Goal: Task Accomplishment & Management: Manage account settings

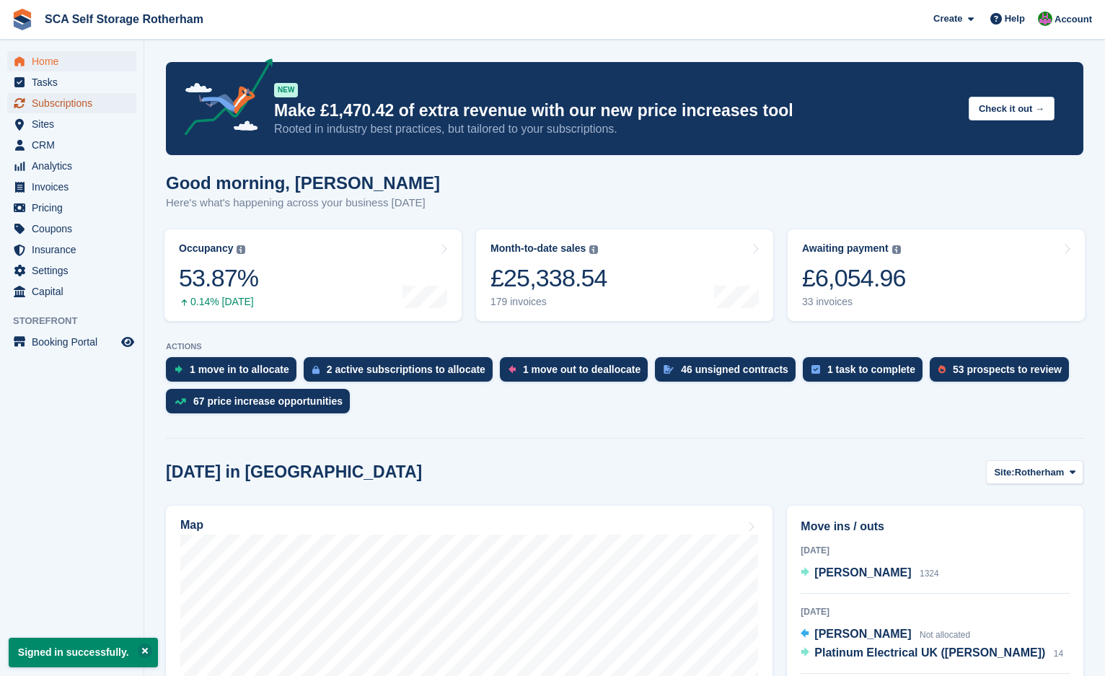
click at [50, 104] on span "Subscriptions" at bounding box center [75, 103] width 87 height 20
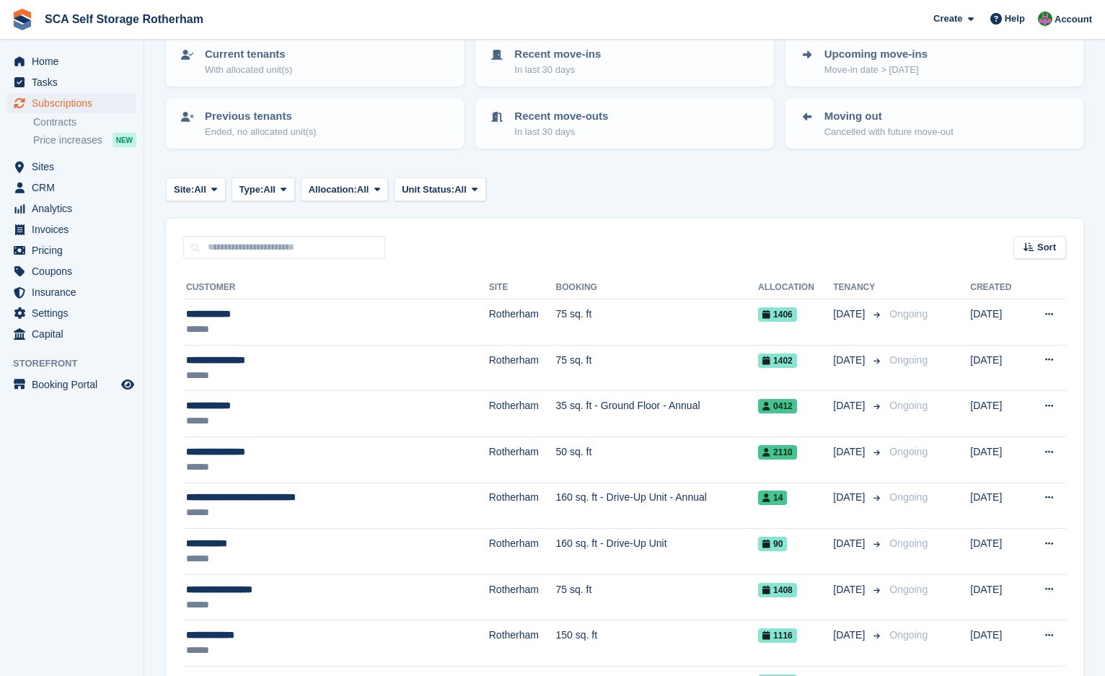
scroll to position [144, 0]
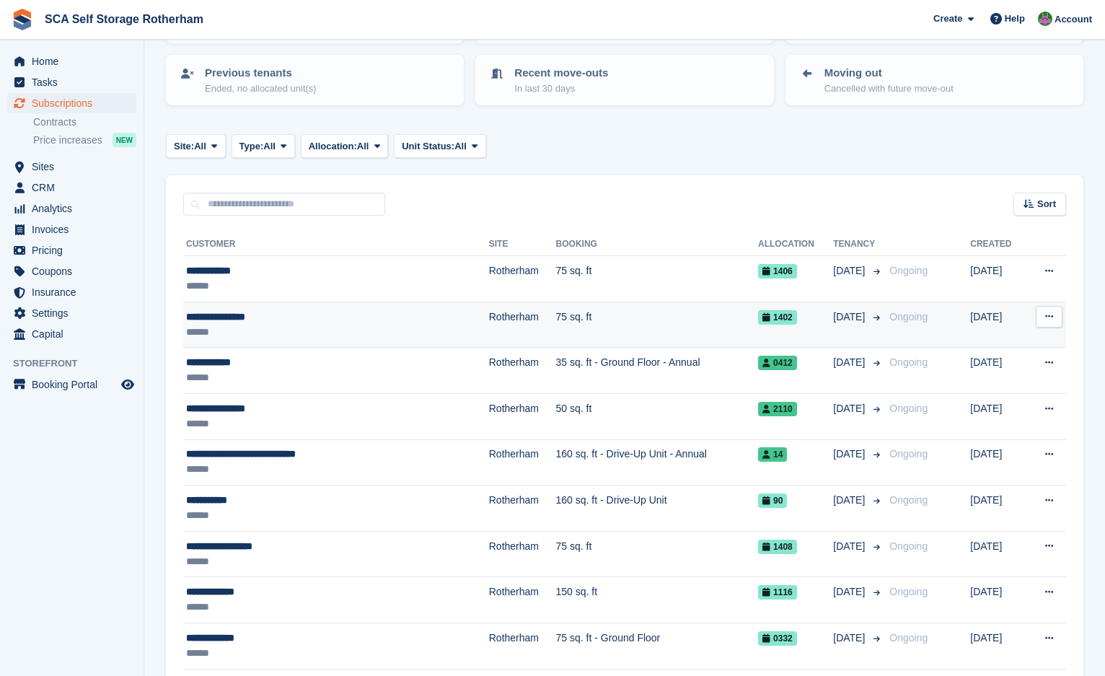
click at [556, 321] on td "75 sq. ft" at bounding box center [657, 325] width 203 height 46
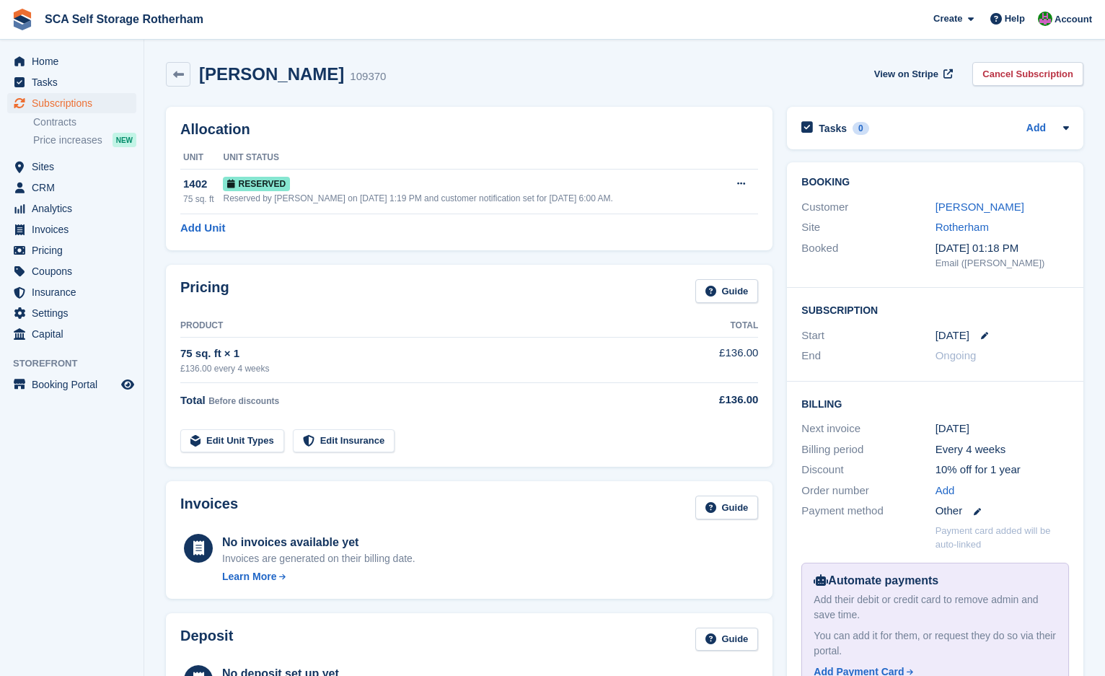
click at [783, 270] on div "Booking Customer [PERSON_NAME] Site [GEOGRAPHIC_DATA] Booked [DATE] 01:18 PM Em…" at bounding box center [935, 434] width 311 height 558
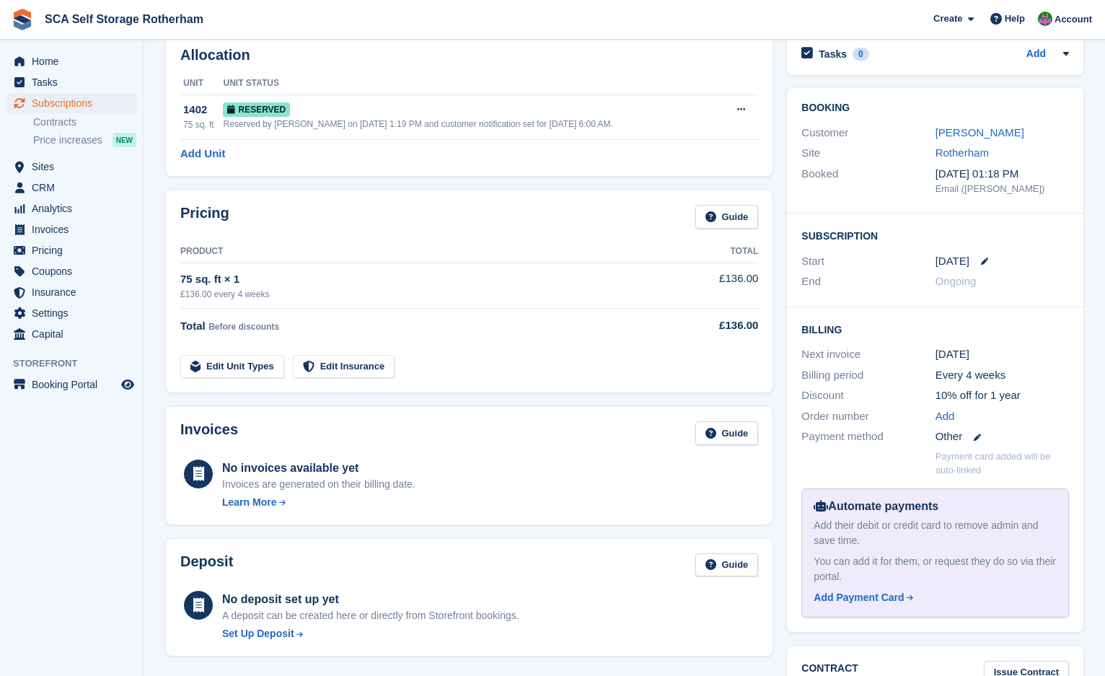
scroll to position [108, 0]
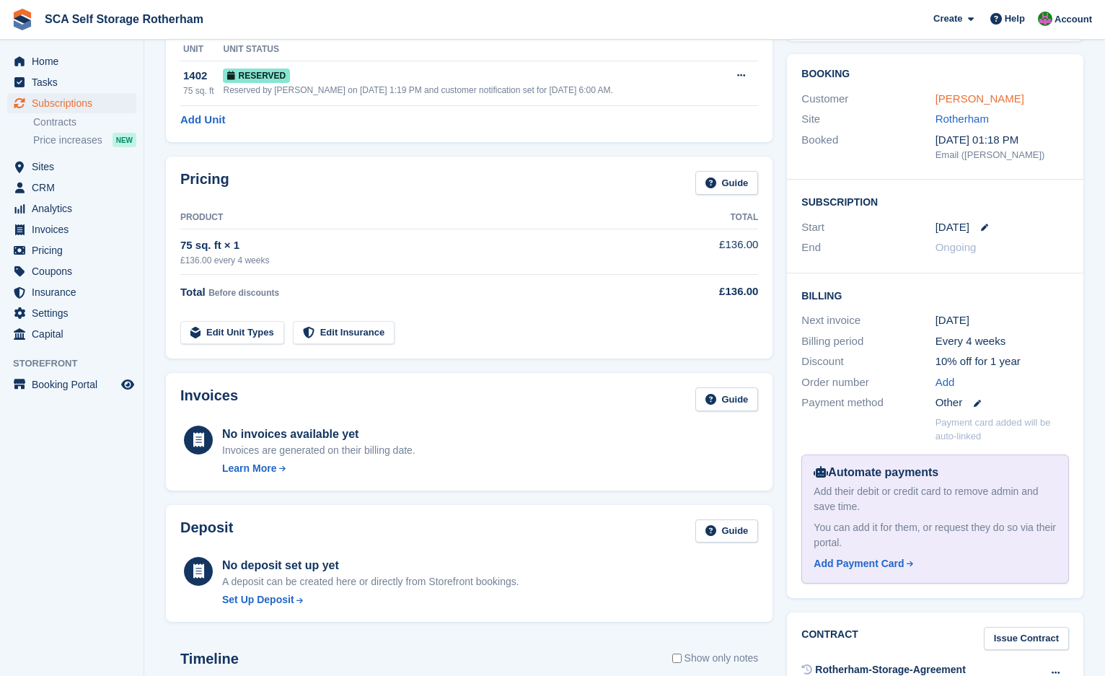
click at [959, 101] on link "[PERSON_NAME]" at bounding box center [980, 98] width 89 height 12
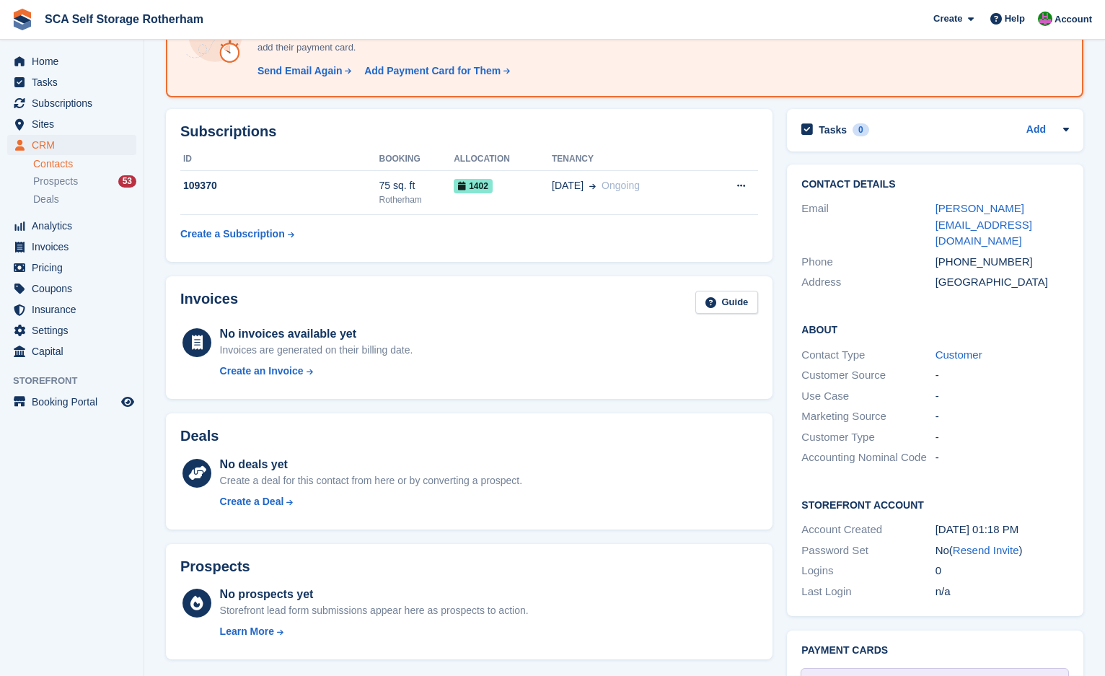
scroll to position [198, 0]
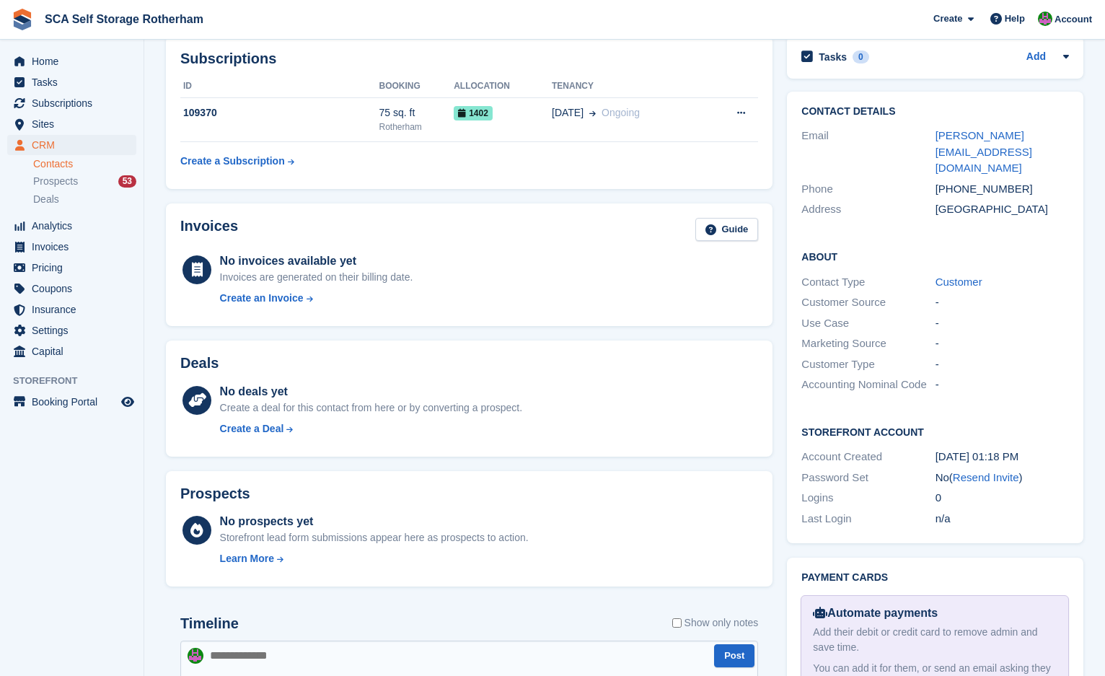
click at [773, 356] on div "Deals No deals yet Create a deal for this contact from here or by converting a …" at bounding box center [469, 398] width 607 height 116
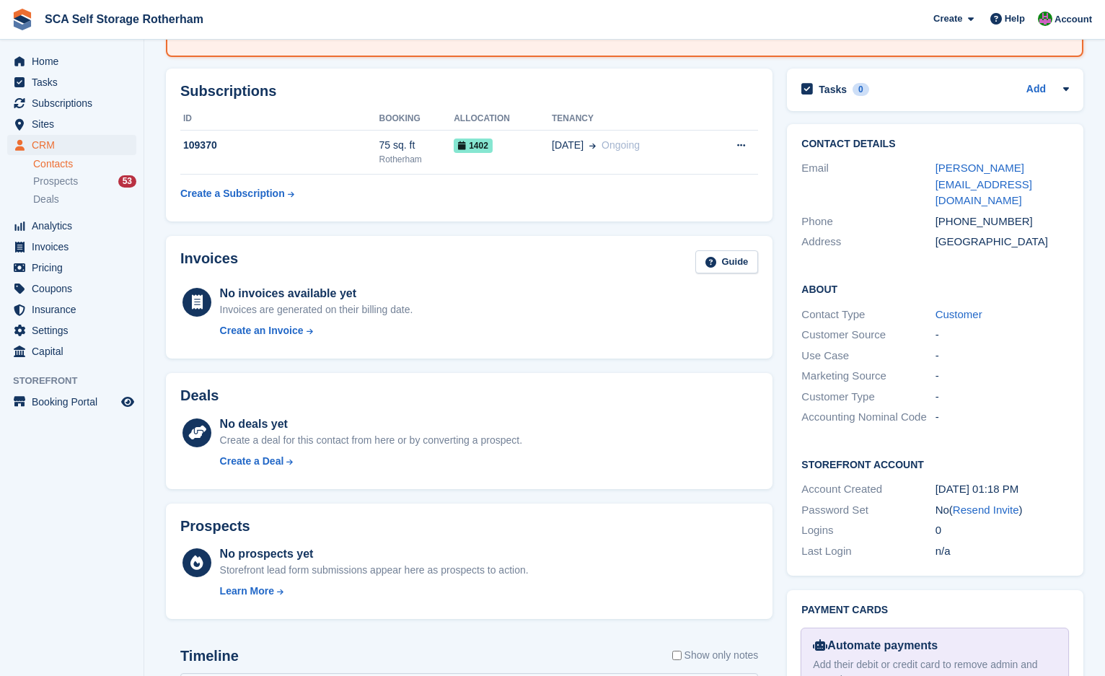
scroll to position [162, 0]
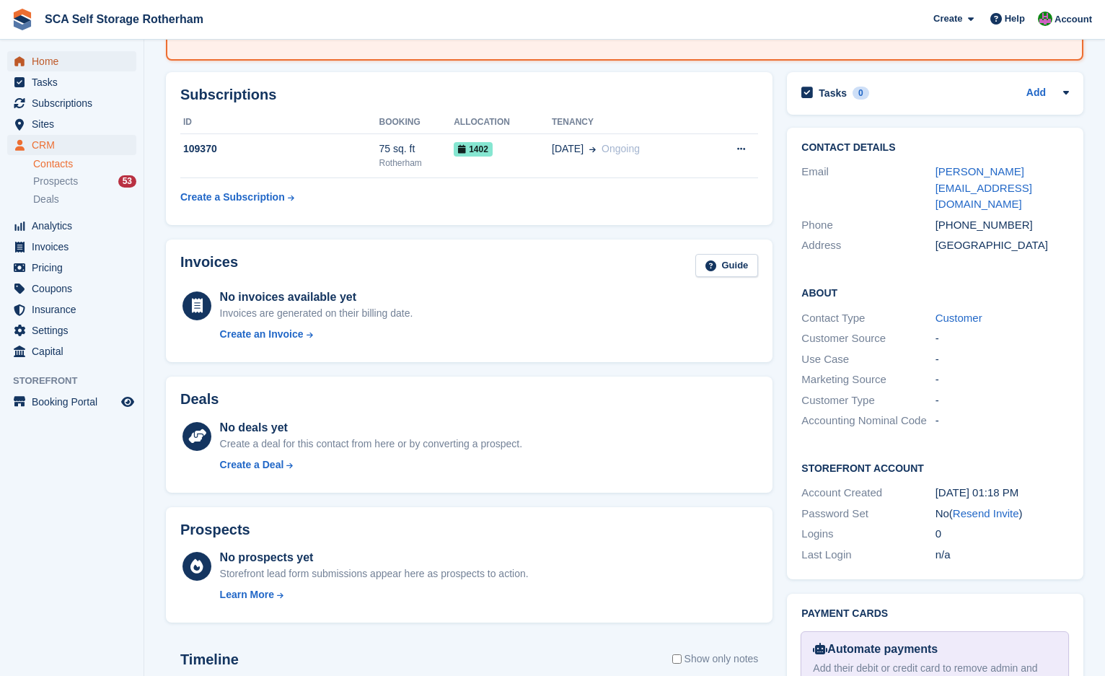
click at [65, 66] on span "Home" at bounding box center [75, 61] width 87 height 20
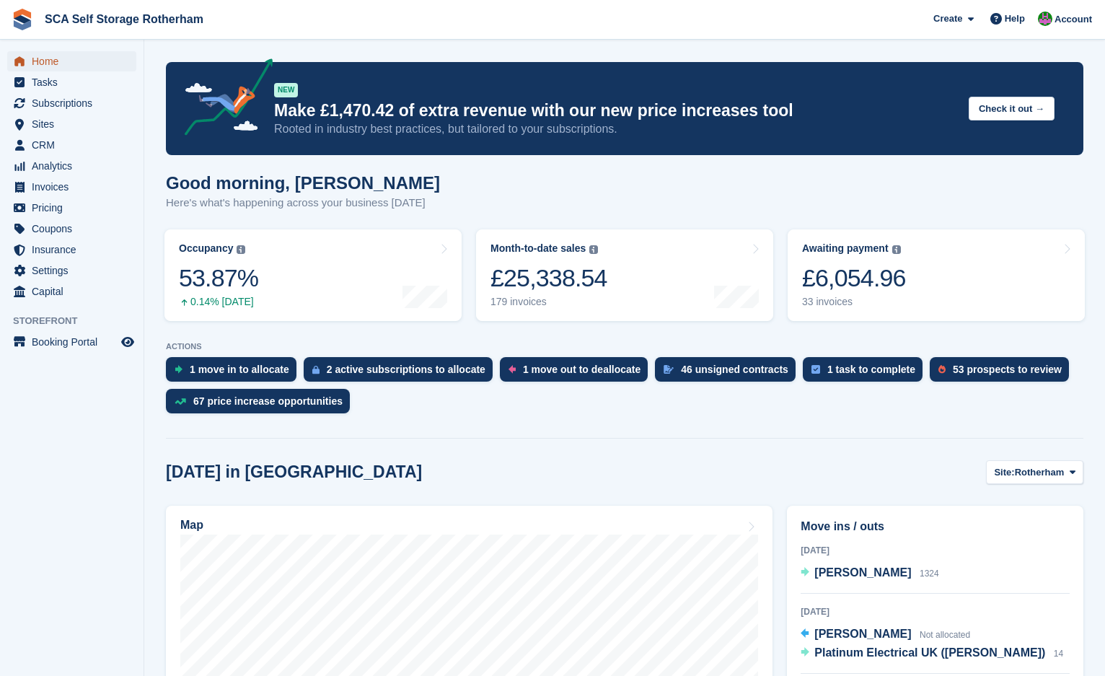
click at [43, 54] on span "Home" at bounding box center [75, 61] width 87 height 20
click at [876, 576] on span "Russ Rawlinson" at bounding box center [862, 572] width 97 height 12
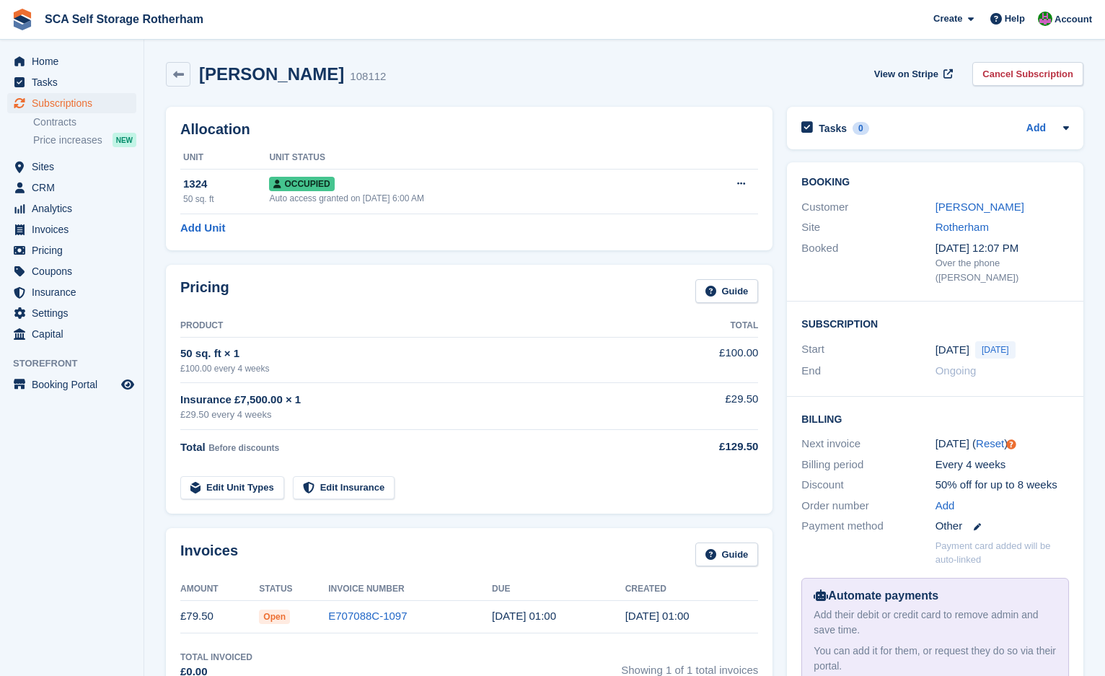
click at [1074, 5] on div "Create Subscription Invoice Contact Deal Discount Page Help Chat Support Submit…" at bounding box center [1013, 19] width 172 height 39
click at [1065, 28] on div "Account" at bounding box center [1066, 19] width 64 height 25
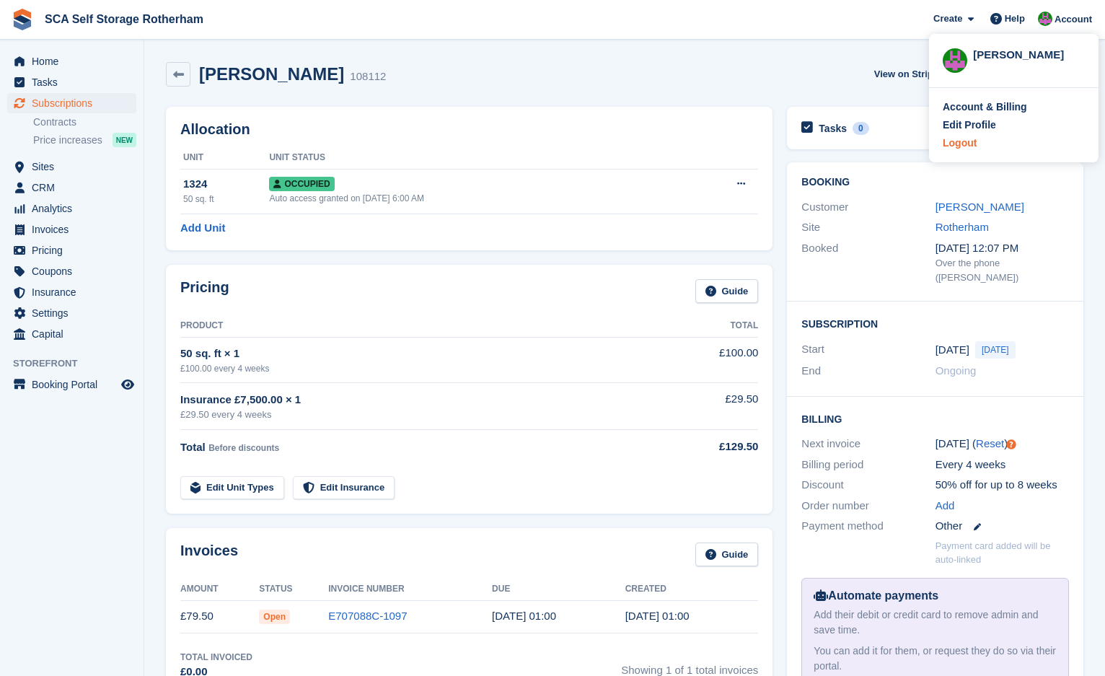
click at [948, 145] on div "Logout" at bounding box center [960, 143] width 34 height 15
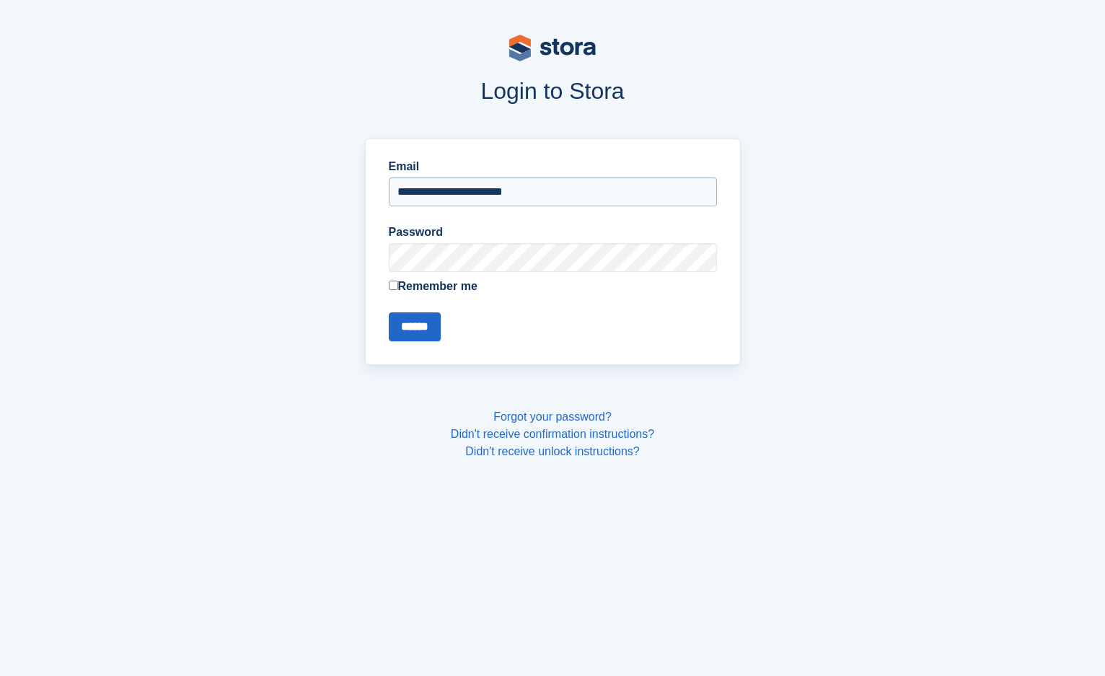
click at [564, 183] on input "**********" at bounding box center [553, 191] width 328 height 29
type input "**********"
click at [431, 329] on input "******" at bounding box center [415, 326] width 52 height 29
